Goal: Information Seeking & Learning: Learn about a topic

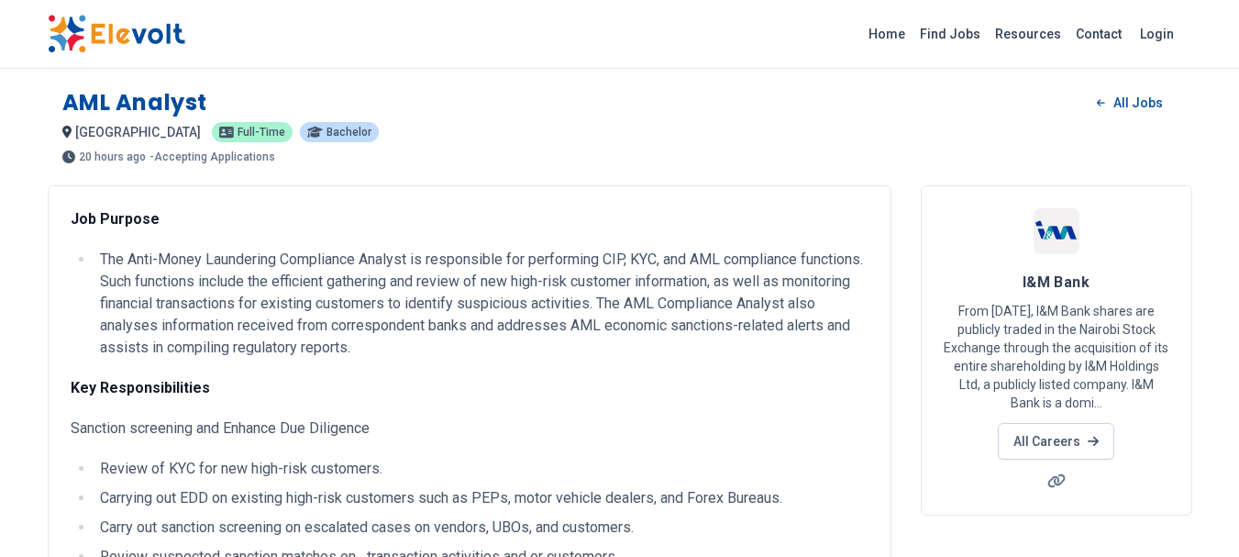
click at [906, 58] on div "Home Find Jobs Resources Contact Login" at bounding box center [619, 34] width 1239 height 69
drag, startPoint x: 900, startPoint y: 50, endPoint x: 895, endPoint y: 34, distance: 17.4
click at [895, 34] on div "Home Find Jobs Resources Contact Login" at bounding box center [620, 34] width 1174 height 39
click at [895, 34] on link "Home" at bounding box center [886, 33] width 51 height 29
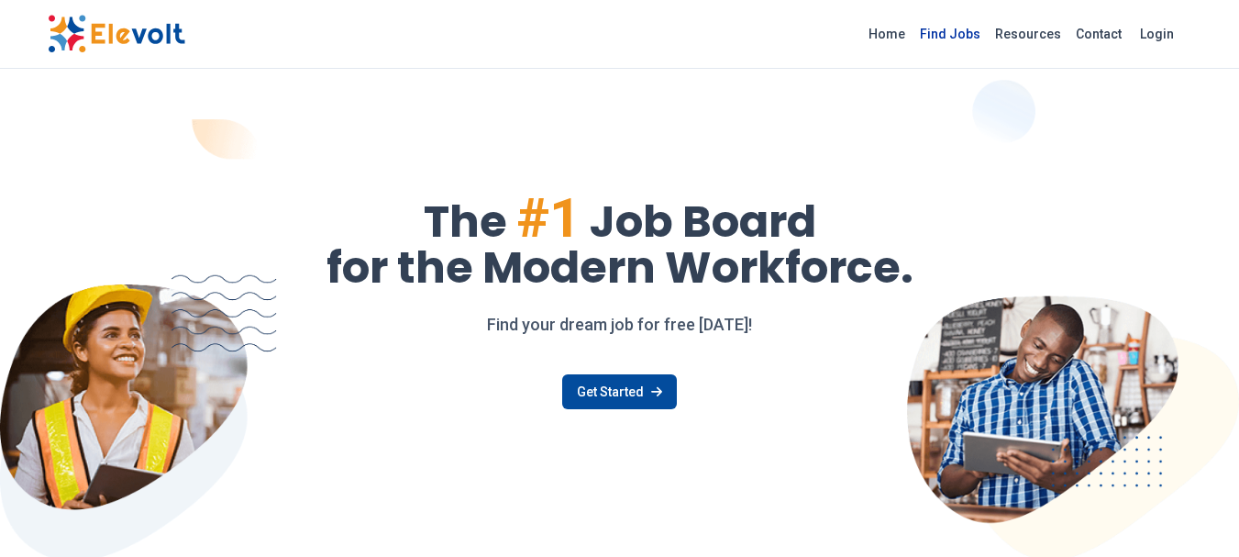
click at [955, 35] on link "Find Jobs" at bounding box center [949, 33] width 75 height 29
